Goal: Information Seeking & Learning: Learn about a topic

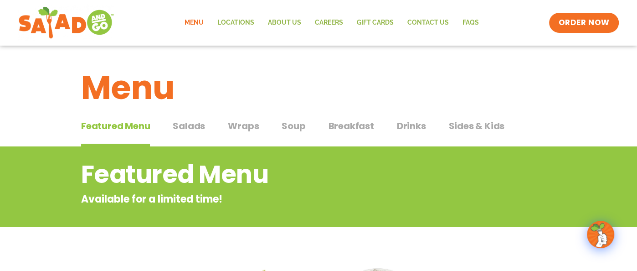
click at [182, 125] on span "Salads" at bounding box center [189, 126] width 32 height 14
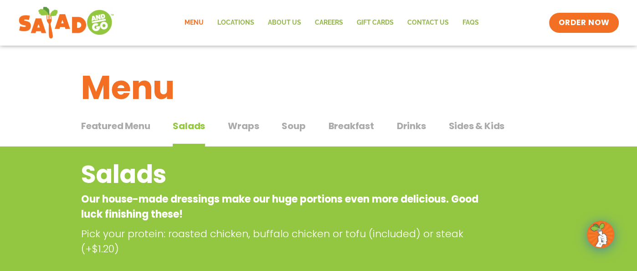
click at [245, 125] on span "Wraps" at bounding box center [243, 126] width 31 height 14
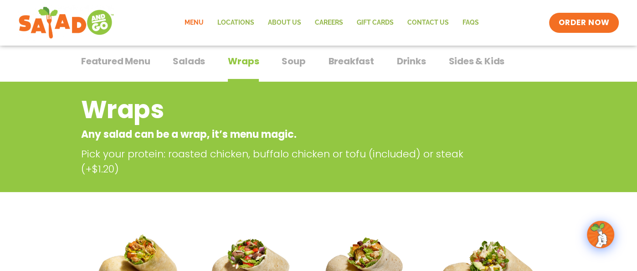
scroll to position [22, 0]
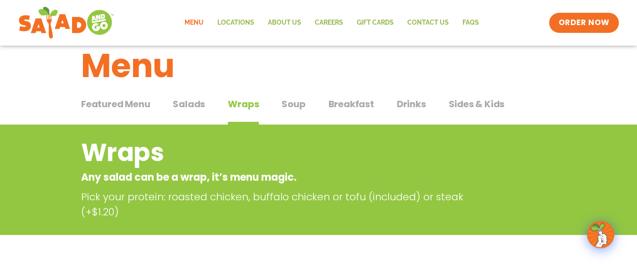
click at [286, 101] on span "Soup" at bounding box center [294, 104] width 24 height 14
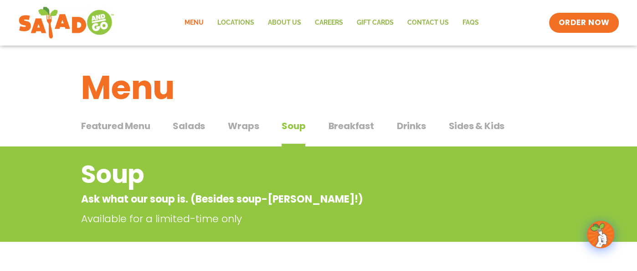
click at [353, 121] on span "Breakfast" at bounding box center [351, 126] width 46 height 14
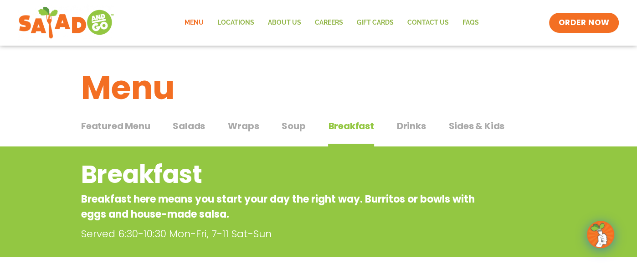
click at [478, 128] on span "Sides & Kids" at bounding box center [476, 126] width 56 height 14
